Goal: Task Accomplishment & Management: Complete application form

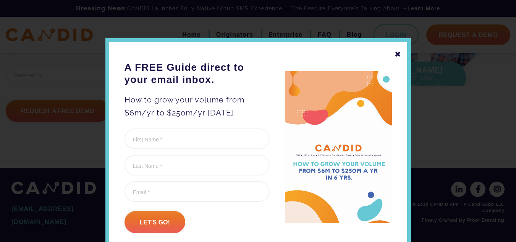
click at [397, 50] on div "✖" at bounding box center [397, 54] width 7 height 13
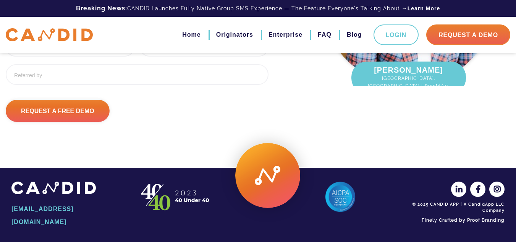
click at [366, 61] on div "[PERSON_NAME] [GEOGRAPHIC_DATA], [GEOGRAPHIC_DATA] | $100M/yr." at bounding box center [408, 77] width 114 height 32
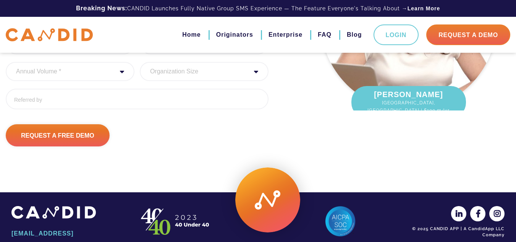
scroll to position [127, 0]
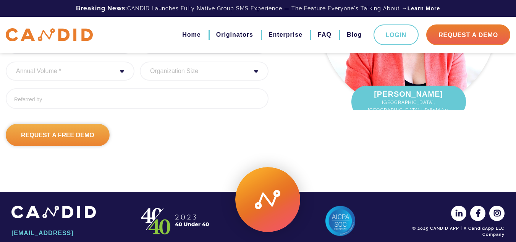
click at [41, 146] on input "Request A Free Demo" at bounding box center [58, 135] width 104 height 22
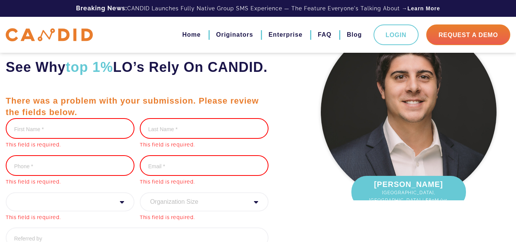
scroll to position [102, 0]
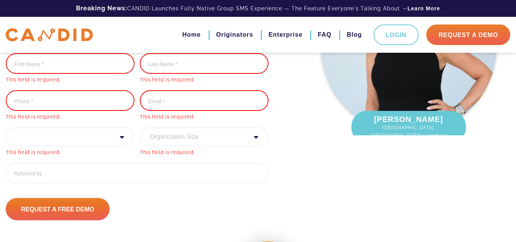
click at [182, 146] on select "Organization Size 1 - 10 11 - 50 51 - 100 101 - 200 201 - 300 300 - 500 501+" at bounding box center [204, 136] width 129 height 19
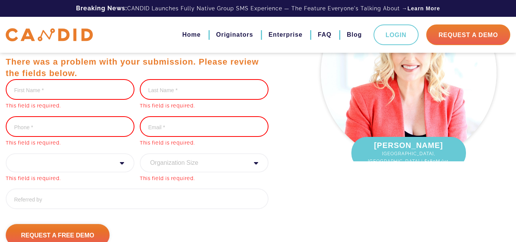
scroll to position [76, 0]
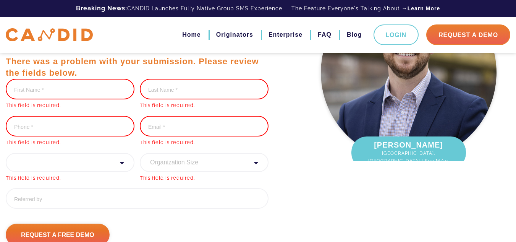
click at [164, 136] on input "Email Address *" at bounding box center [204, 126] width 129 height 21
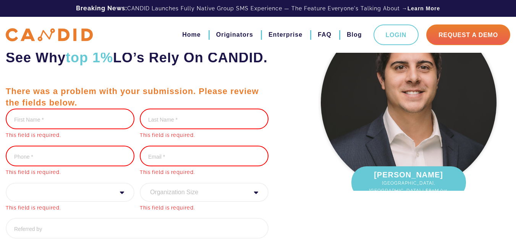
scroll to position [0, 0]
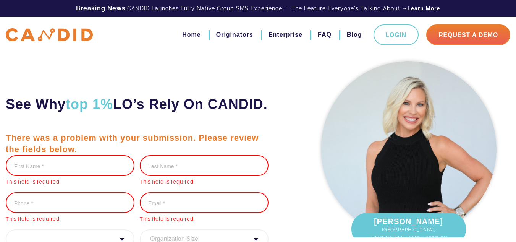
click at [23, 32] on img at bounding box center [49, 34] width 87 height 13
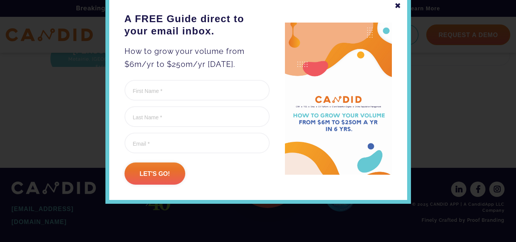
scroll to position [1087, 0]
click at [398, 10] on div "✖" at bounding box center [397, 5] width 7 height 13
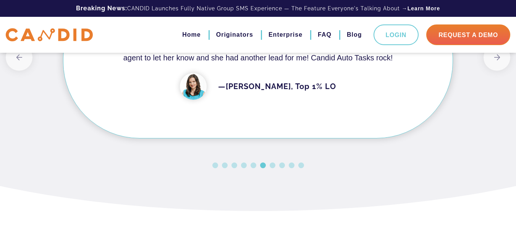
scroll to position [693, 0]
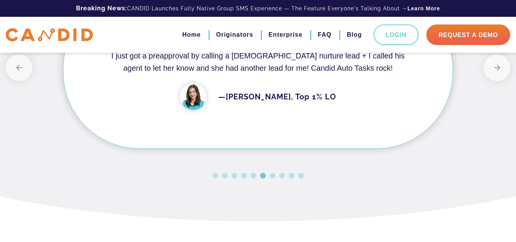
click at [243, 175] on button "4" at bounding box center [244, 176] width 6 height 6
